Goal: Task Accomplishment & Management: Use online tool/utility

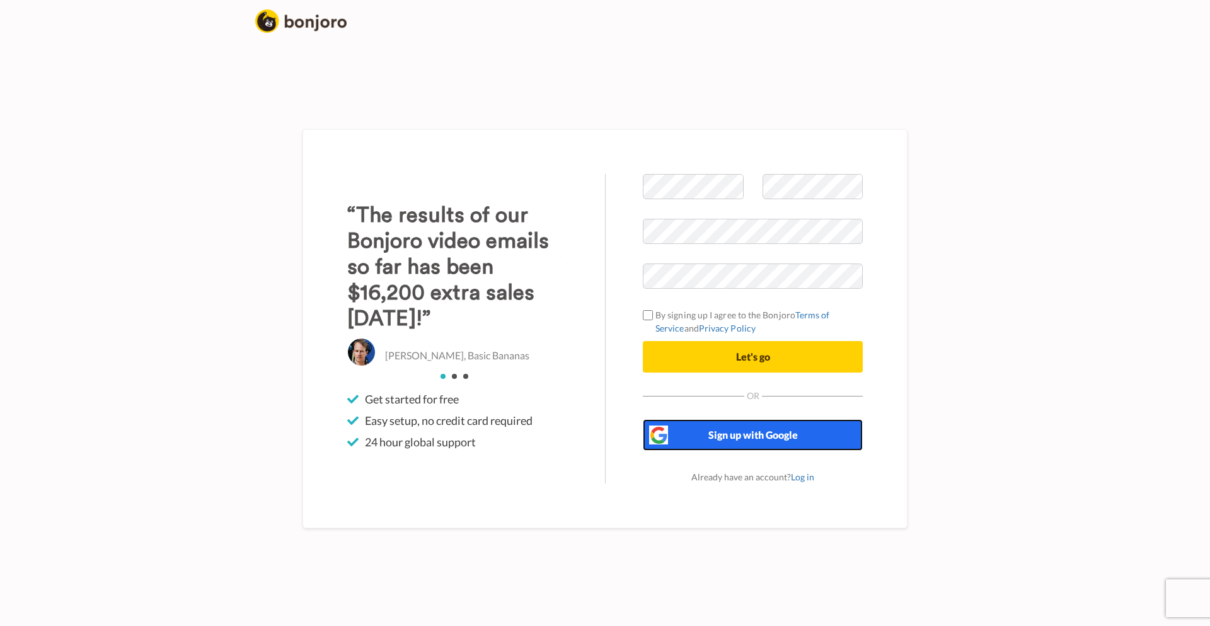
click at [738, 439] on span "Sign up with Google" at bounding box center [754, 435] width 90 height 12
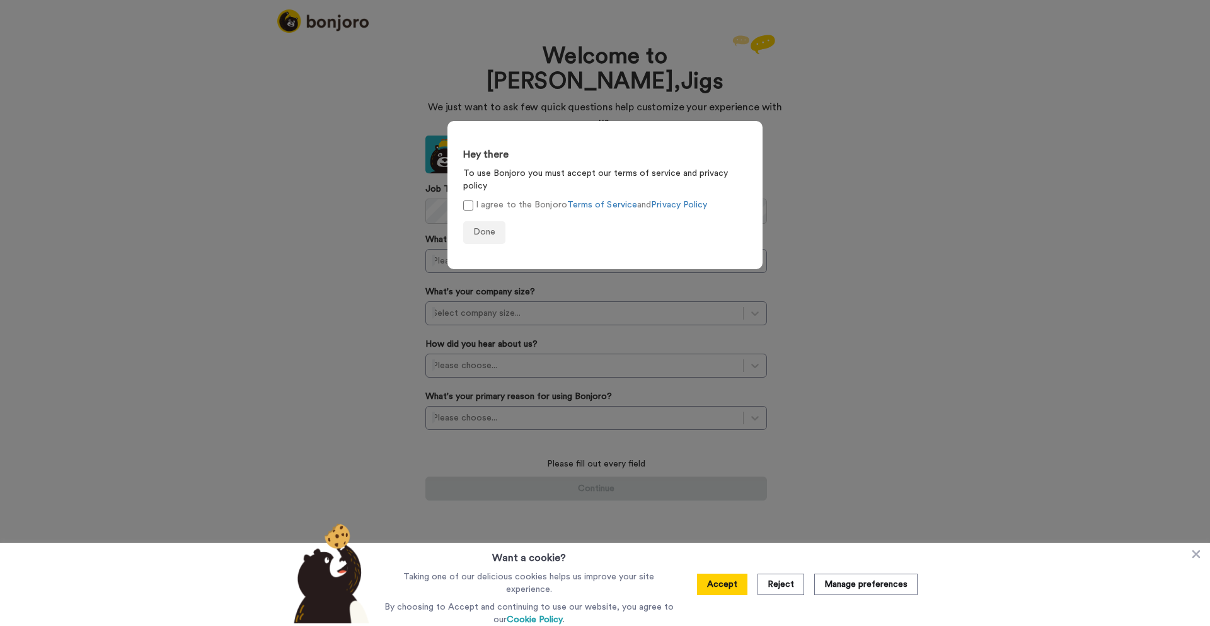
click at [527, 199] on label "I agree to the Bonjoro Terms of Service and Privacy Policy" at bounding box center [585, 205] width 244 height 13
click at [491, 224] on button "Done" at bounding box center [484, 232] width 42 height 23
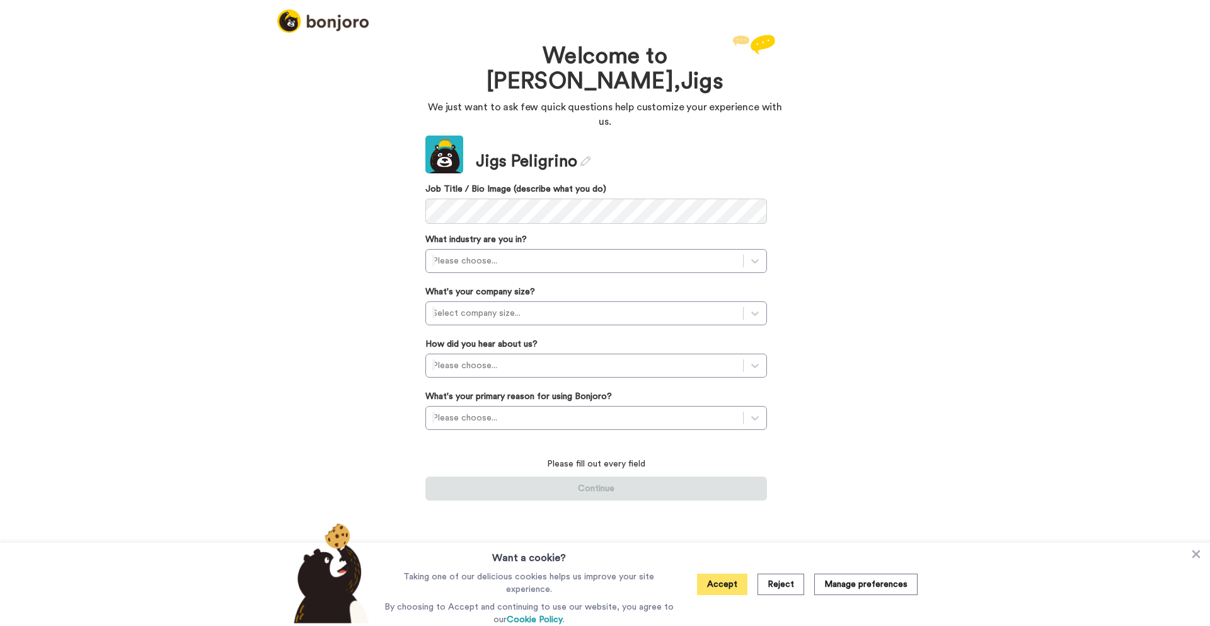
click at [730, 590] on button "Accept" at bounding box center [722, 584] width 50 height 21
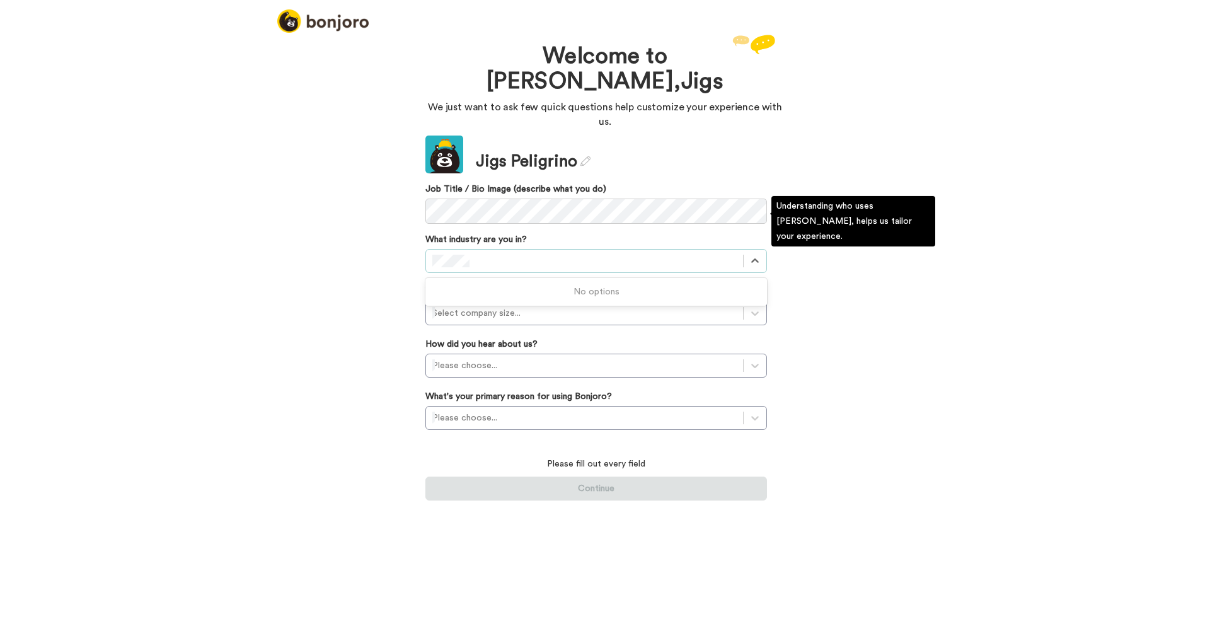
click at [494, 251] on div at bounding box center [584, 261] width 317 height 20
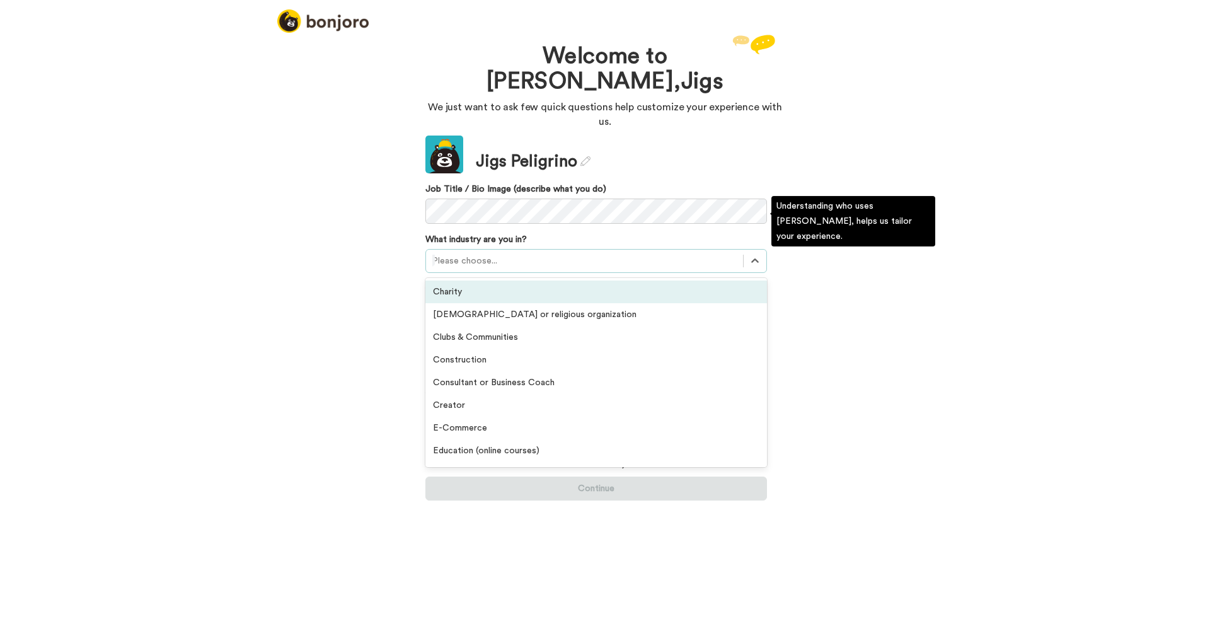
click at [494, 251] on div "Please choose..." at bounding box center [584, 261] width 317 height 20
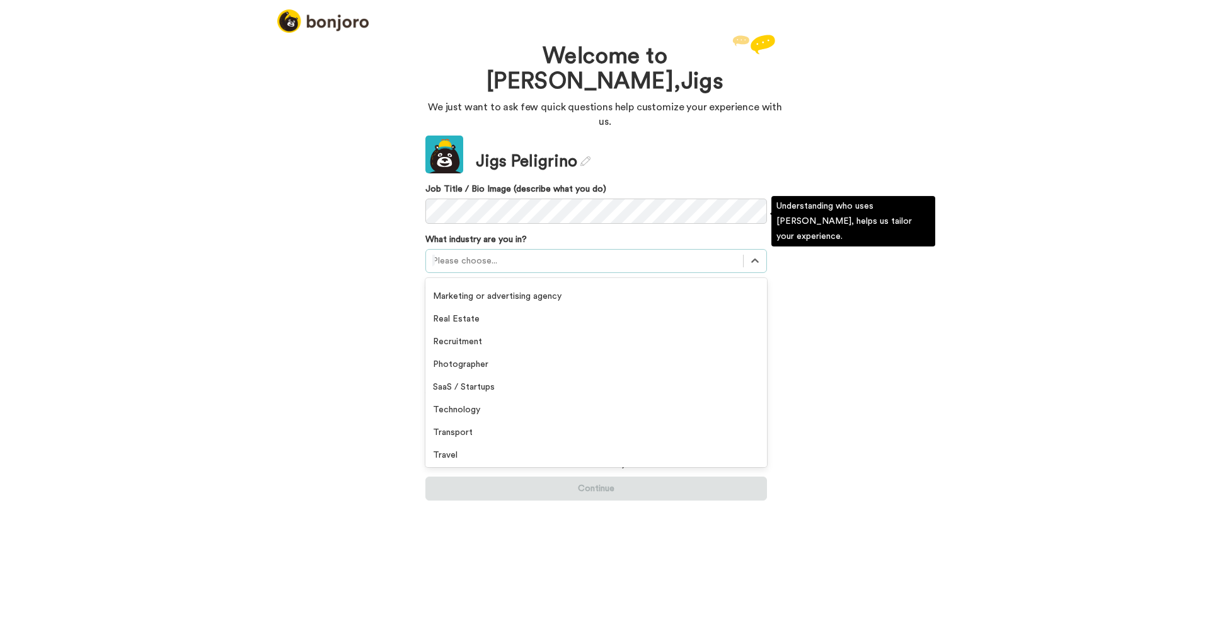
scroll to position [292, 0]
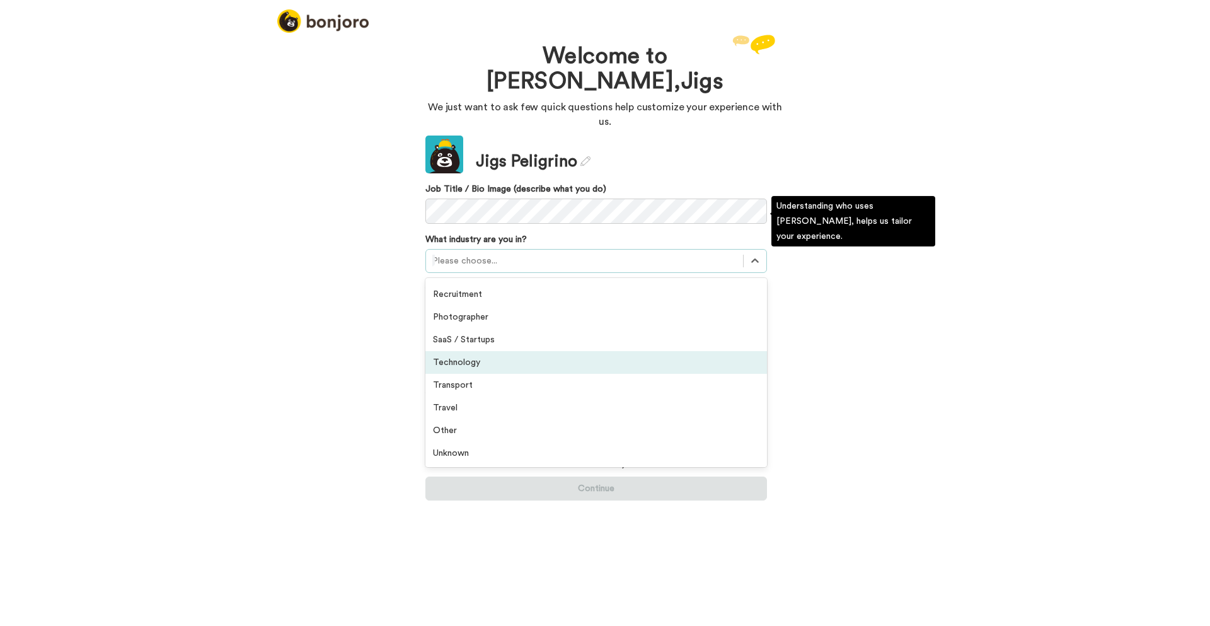
click at [543, 351] on div "Technology" at bounding box center [597, 362] width 342 height 23
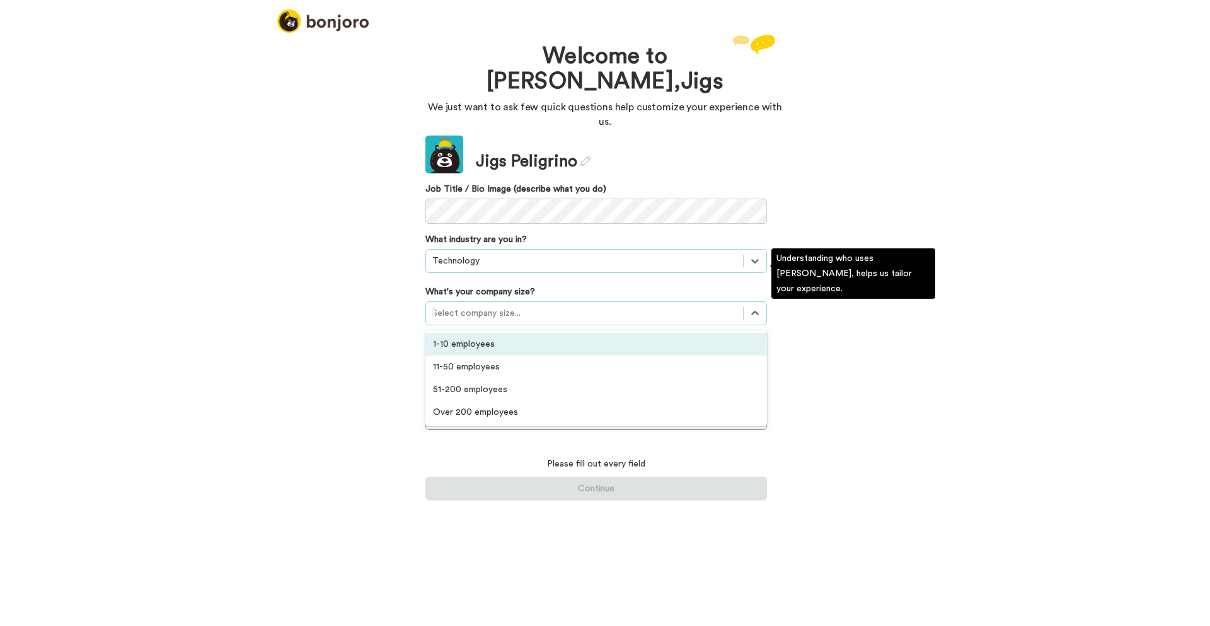
click at [553, 303] on div "Select company size..." at bounding box center [584, 313] width 317 height 20
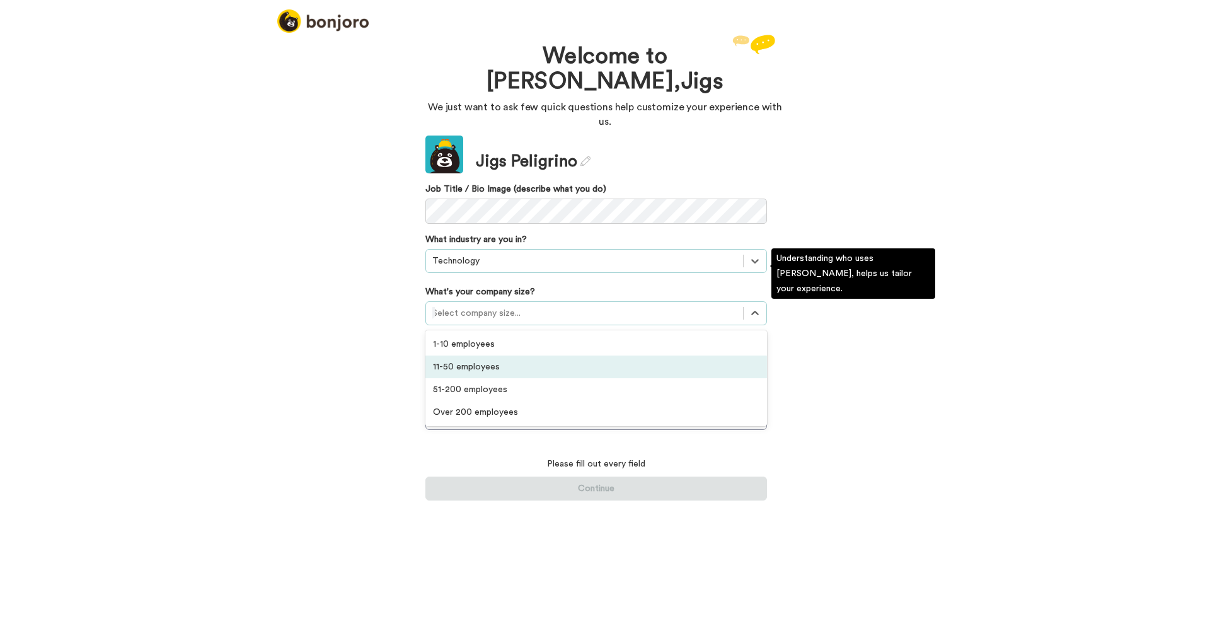
click at [506, 356] on div "11-50 employees" at bounding box center [597, 367] width 342 height 23
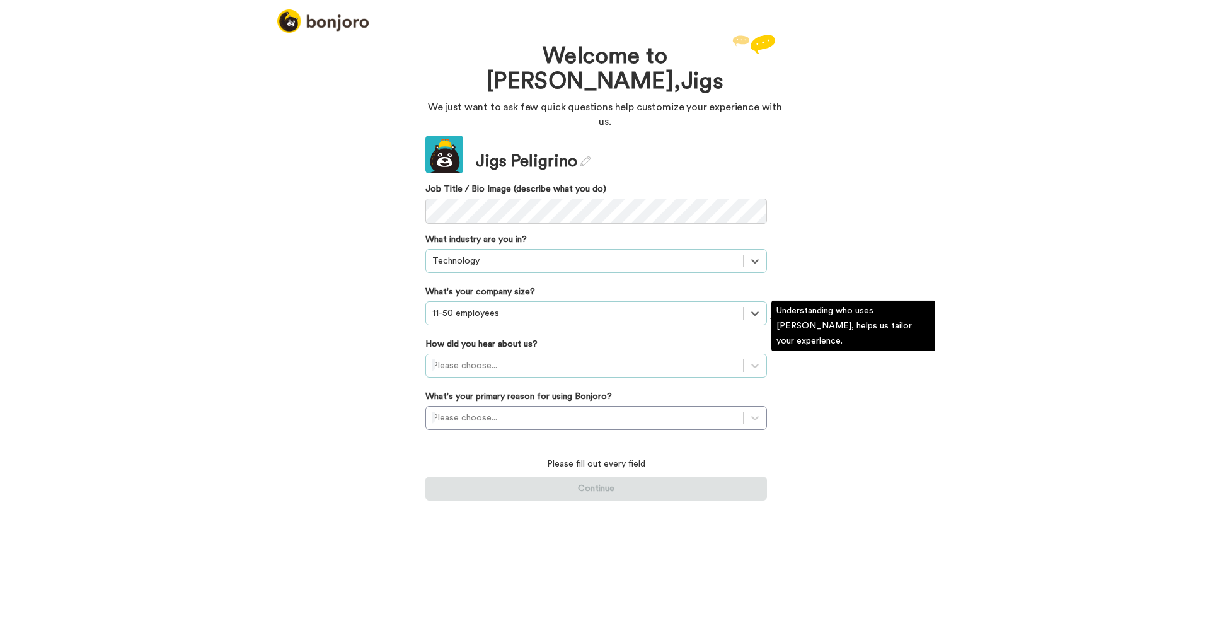
click at [618, 358] on div at bounding box center [584, 365] width 304 height 15
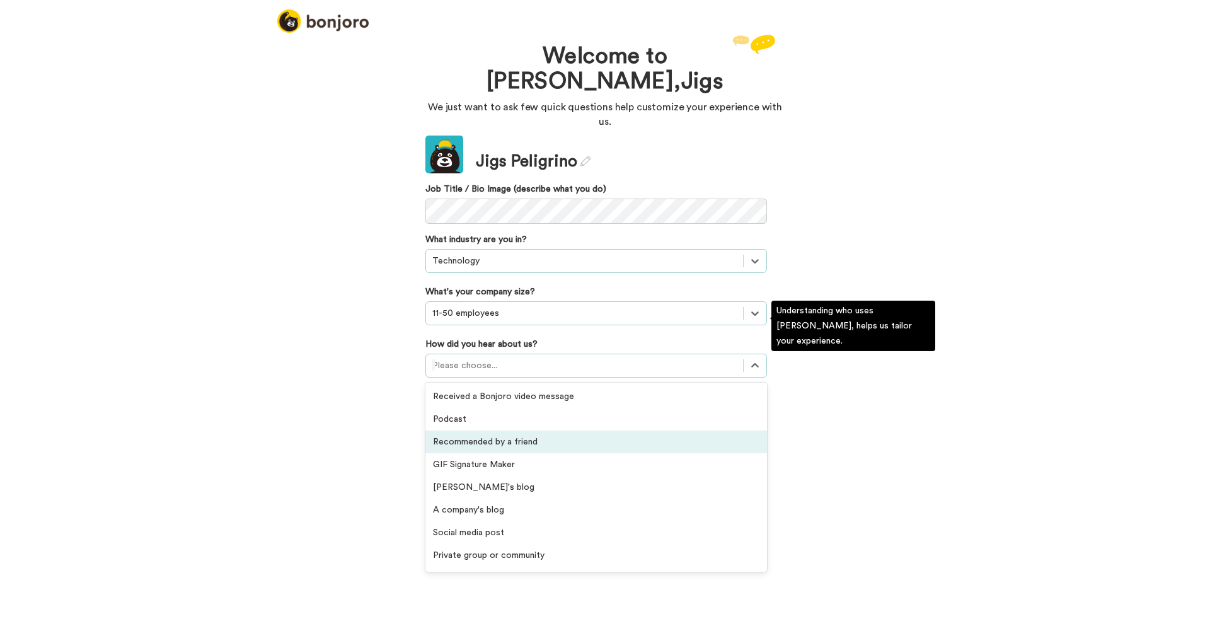
click at [567, 431] on div "Recommended by a friend" at bounding box center [597, 442] width 342 height 23
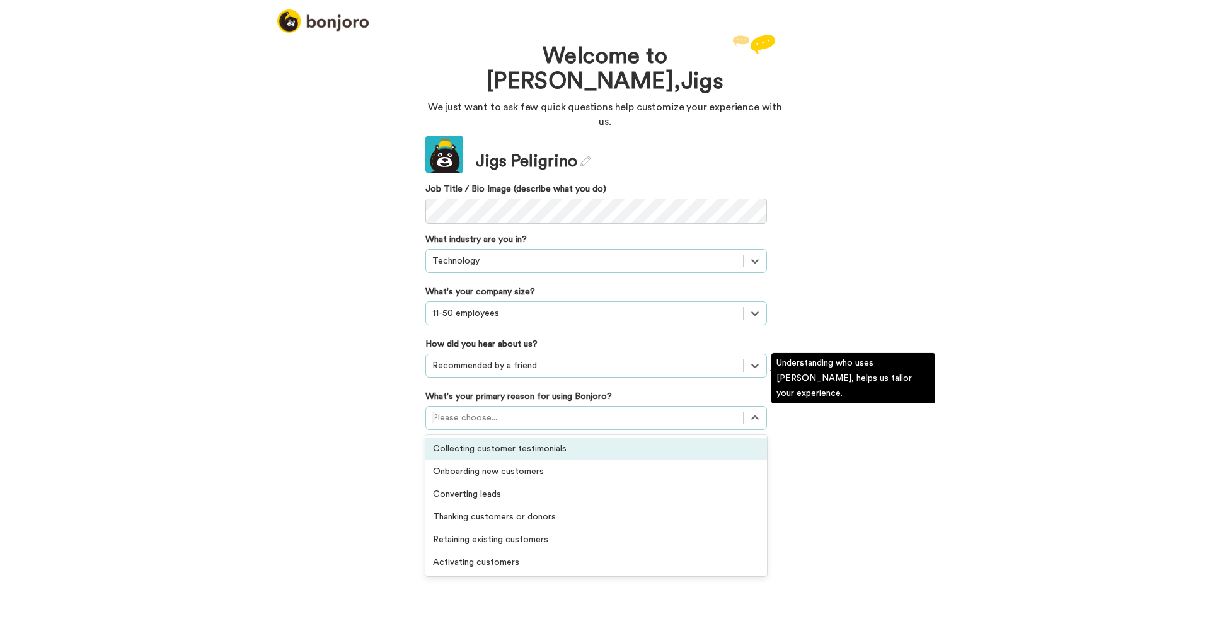
click at [569, 410] on div at bounding box center [584, 417] width 304 height 15
click at [550, 437] on div "Collecting customer testimonials" at bounding box center [597, 448] width 342 height 23
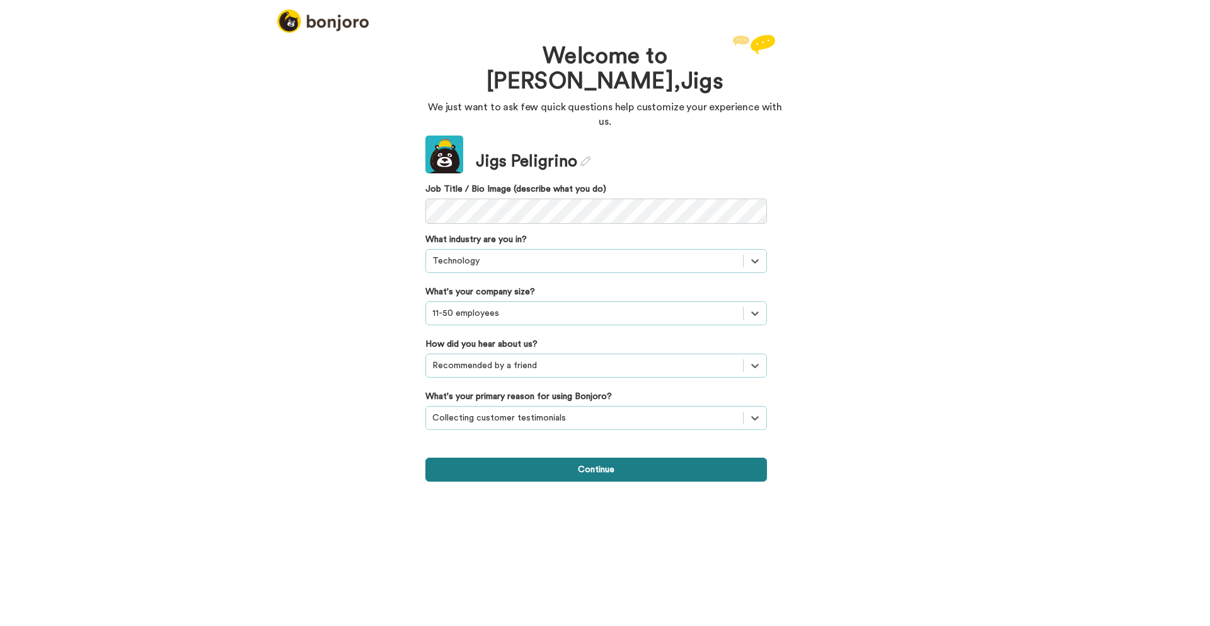
click at [649, 458] on button "Continue" at bounding box center [597, 470] width 342 height 24
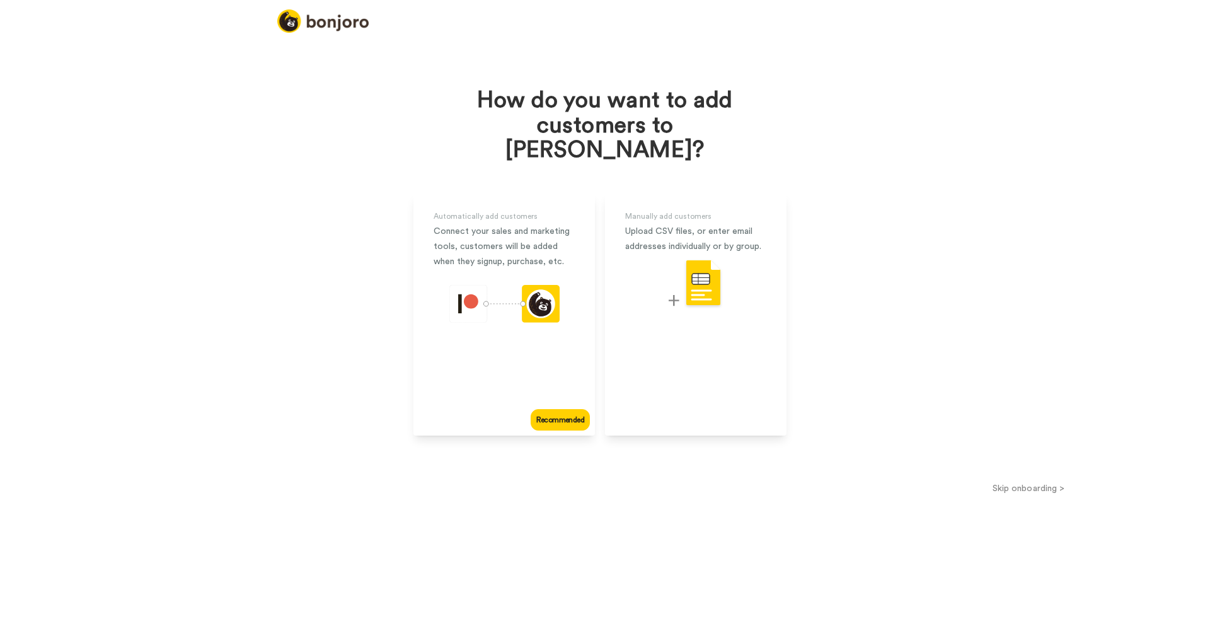
click at [1053, 482] on button "Skip onboarding >" at bounding box center [1028, 488] width 363 height 13
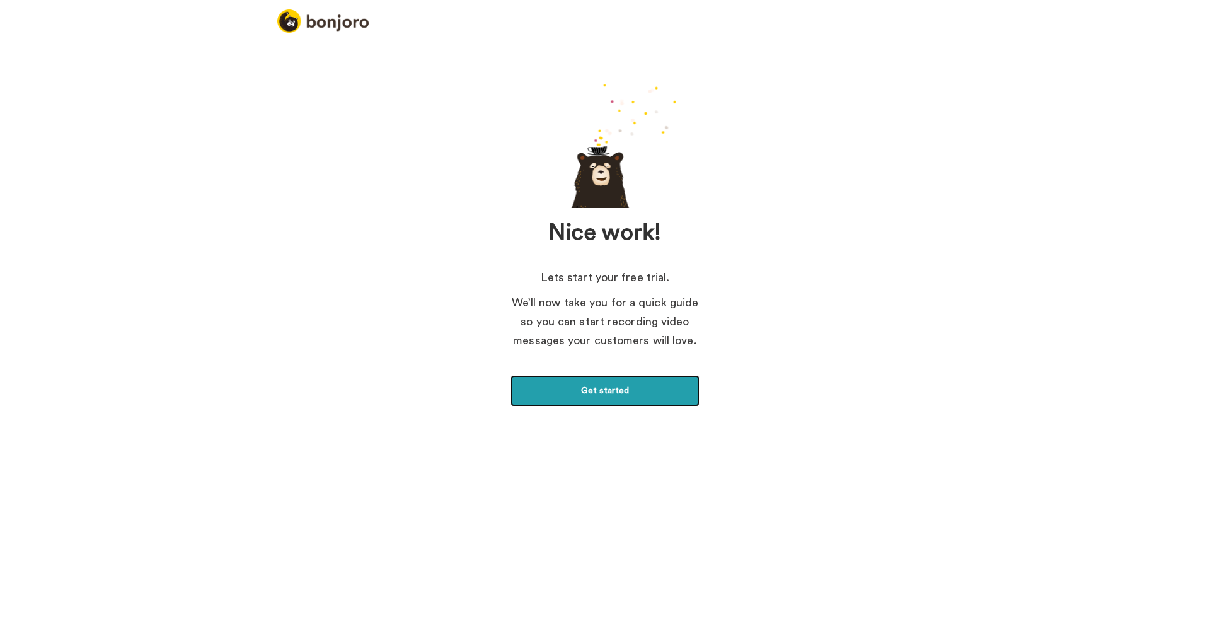
click at [663, 396] on link "Get started" at bounding box center [605, 391] width 189 height 32
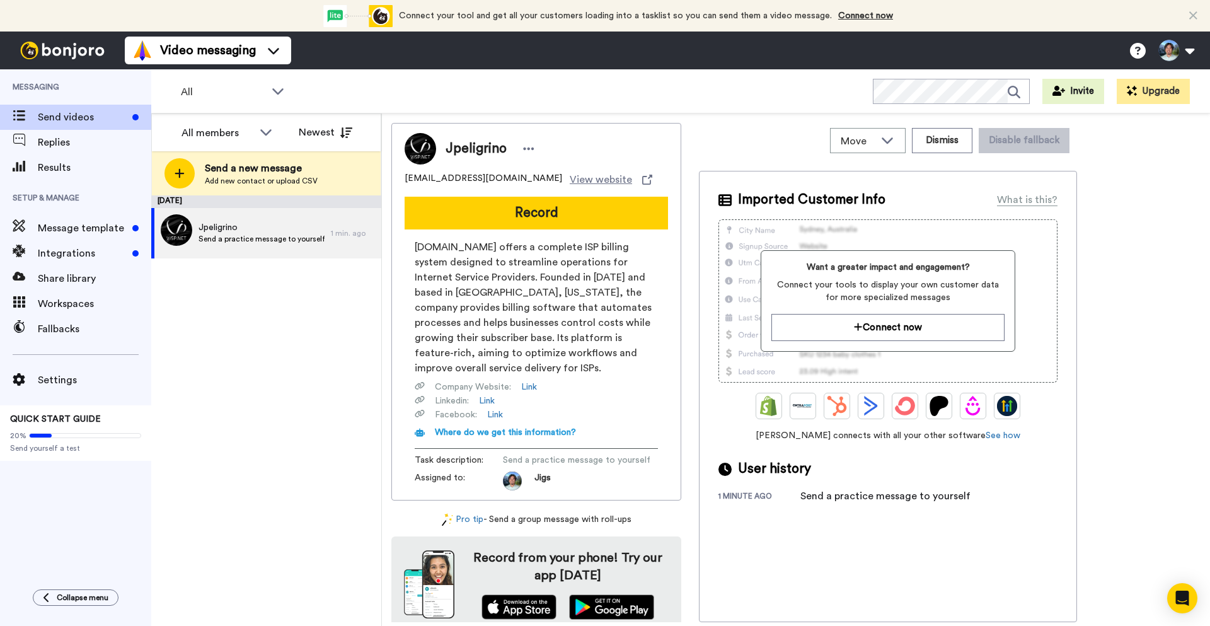
click at [347, 411] on div "[DATE] Jpeligrino Send a practice message to yourself 1 min. ago" at bounding box center [266, 410] width 230 height 431
click at [253, 134] on div "All members" at bounding box center [227, 132] width 112 height 25
click at [252, 352] on div "September 17 Jpeligrino Send a practice message to yourself 1 min. ago" at bounding box center [266, 410] width 230 height 431
click at [71, 226] on span "Message template" at bounding box center [83, 228] width 90 height 15
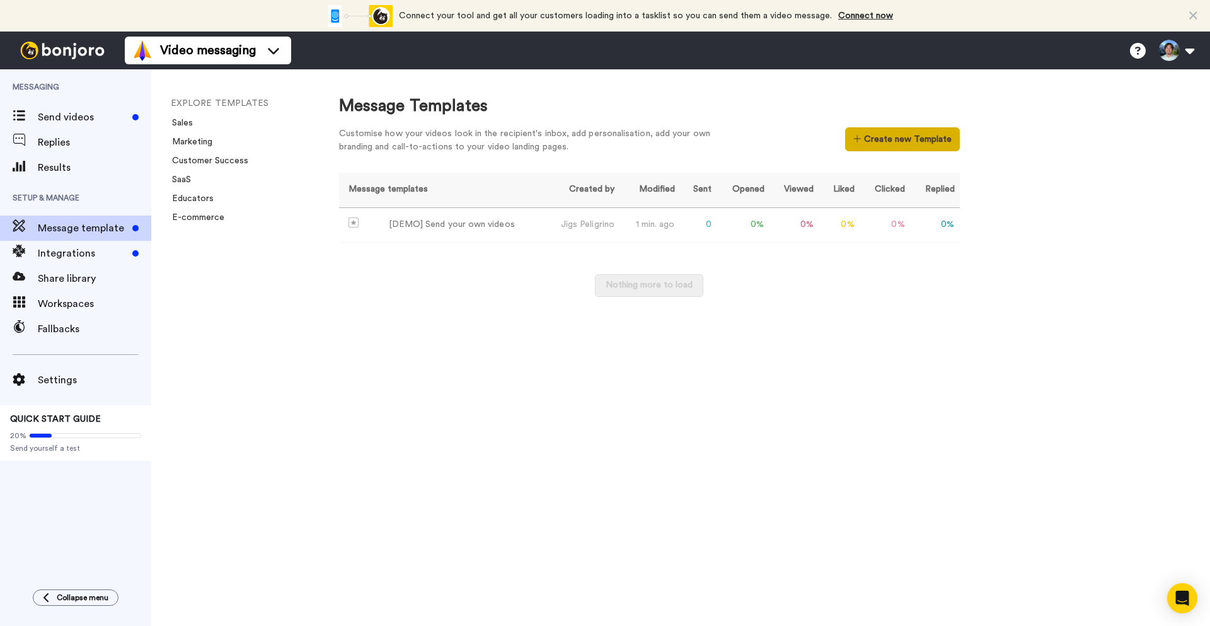
click at [904, 135] on button "Create new Template" at bounding box center [902, 139] width 114 height 24
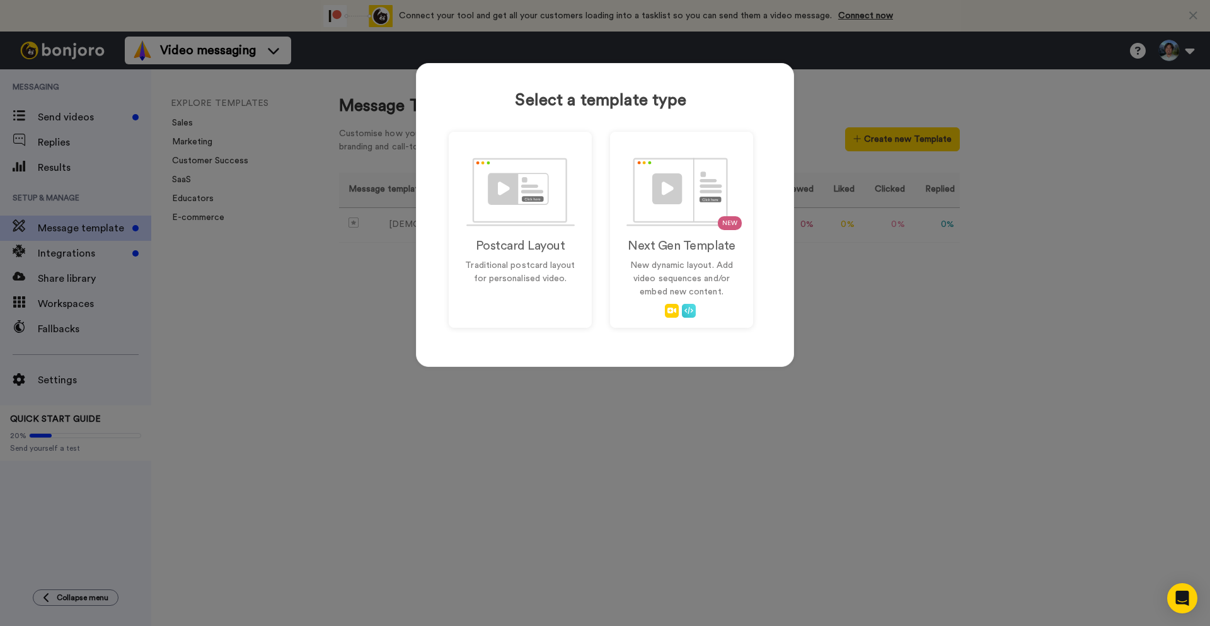
click at [893, 279] on div "Select a template type Postcard Layout Traditional postcard layout for personal…" at bounding box center [605, 313] width 1210 height 626
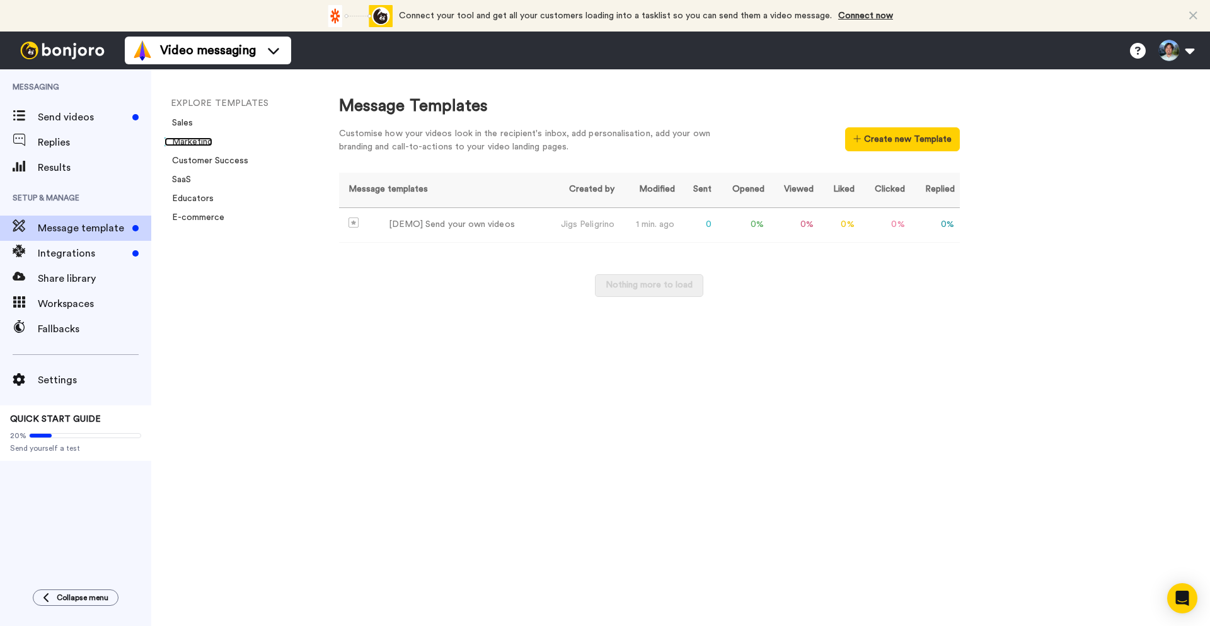
click at [197, 138] on link "Marketing" at bounding box center [189, 141] width 48 height 9
click at [59, 135] on span "Replies" at bounding box center [94, 142] width 113 height 15
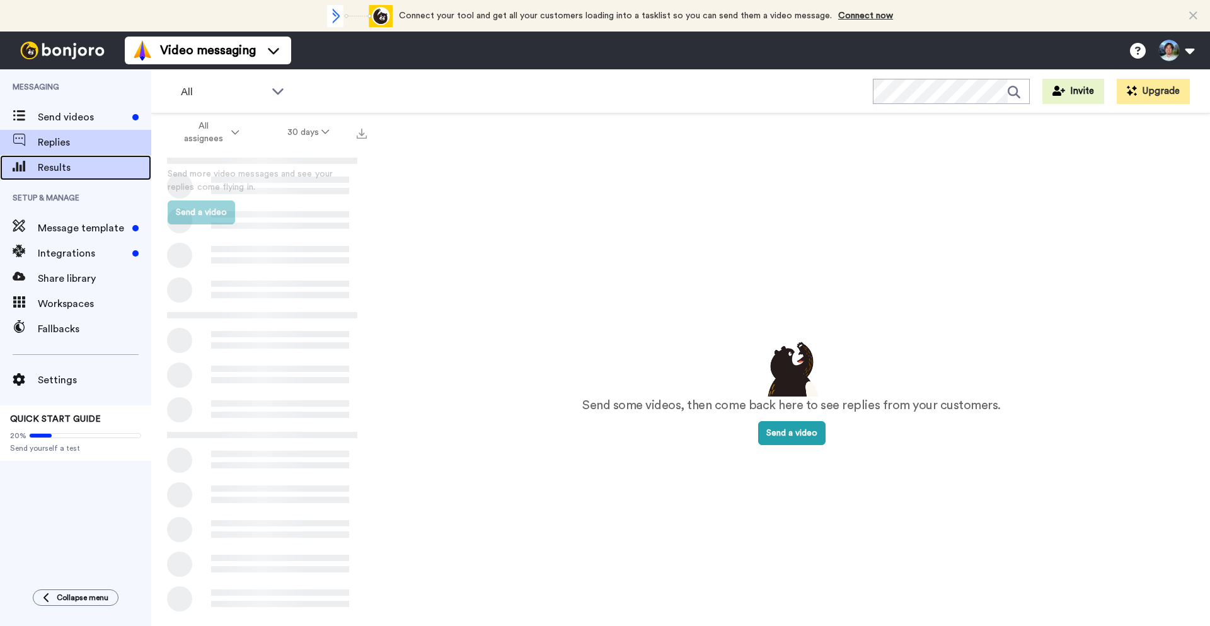
click at [71, 164] on span "Results" at bounding box center [94, 167] width 113 height 15
